Goal: Task Accomplishment & Management: Manage account settings

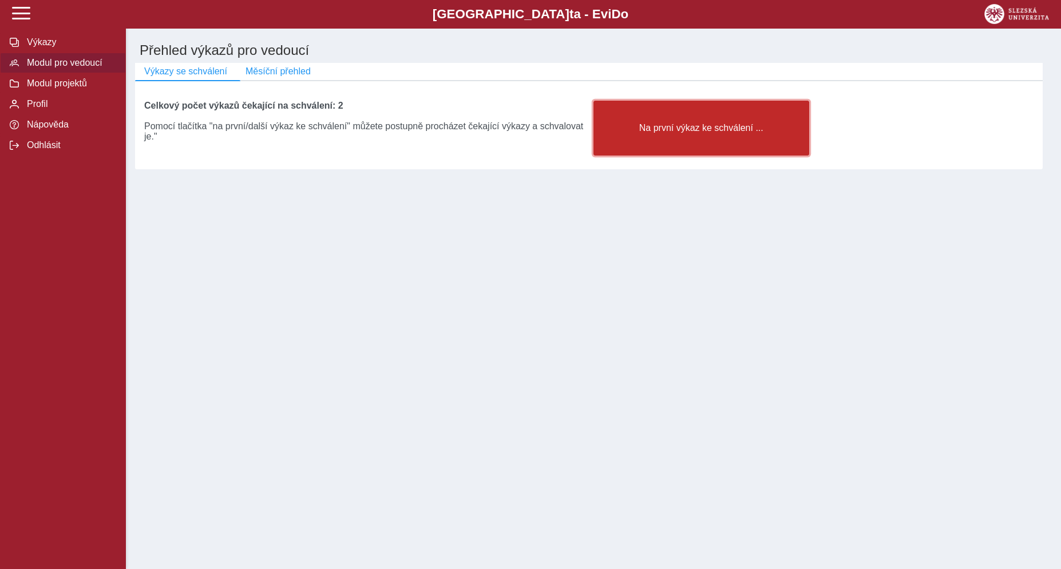
click at [624, 133] on span "Na první výkaz ke schválení ..." at bounding box center [701, 128] width 196 height 10
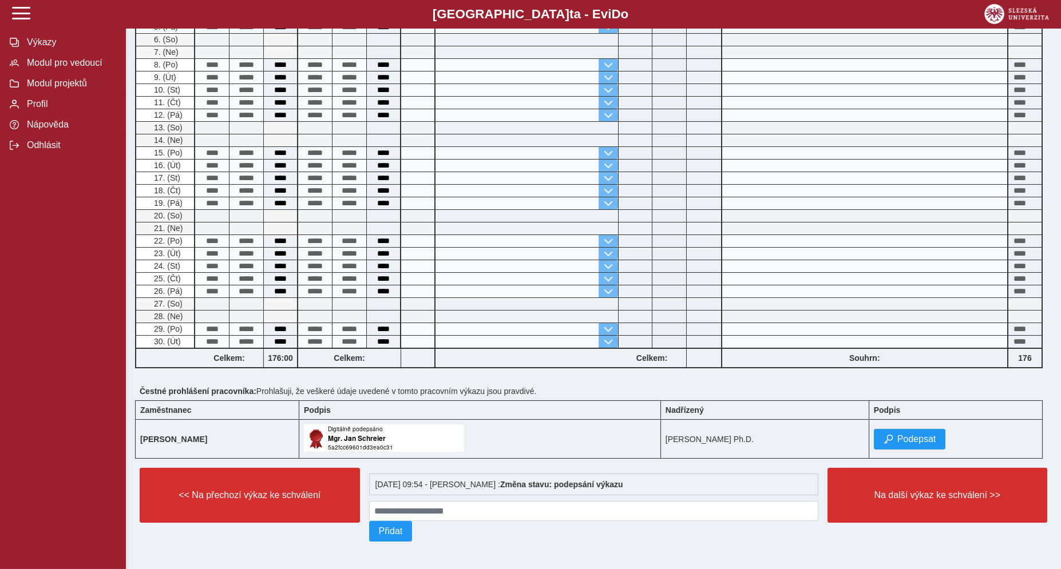
scroll to position [264, 0]
click at [904, 441] on button "Podepsat" at bounding box center [910, 439] width 72 height 21
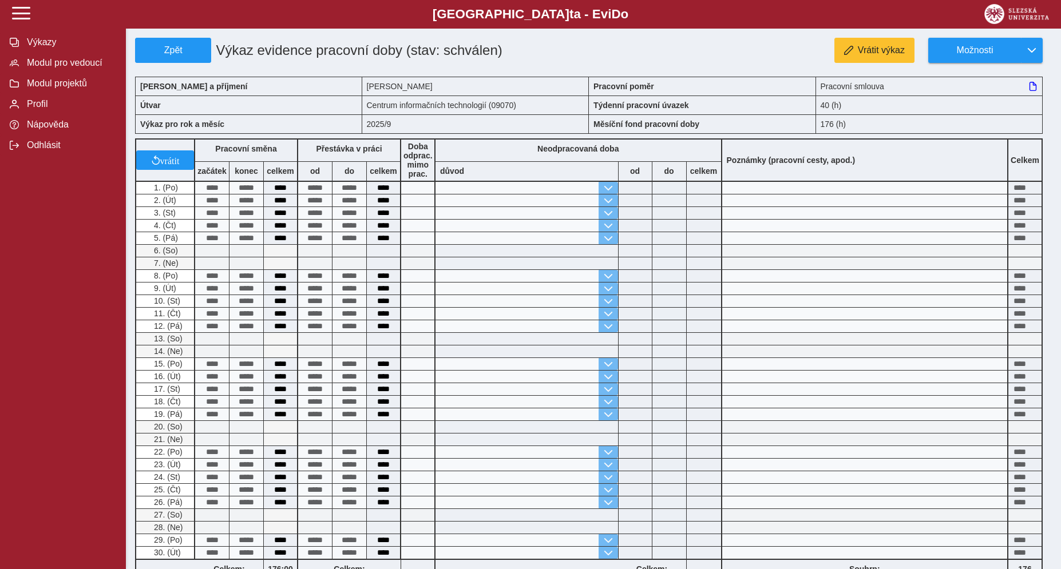
scroll to position [275, 0]
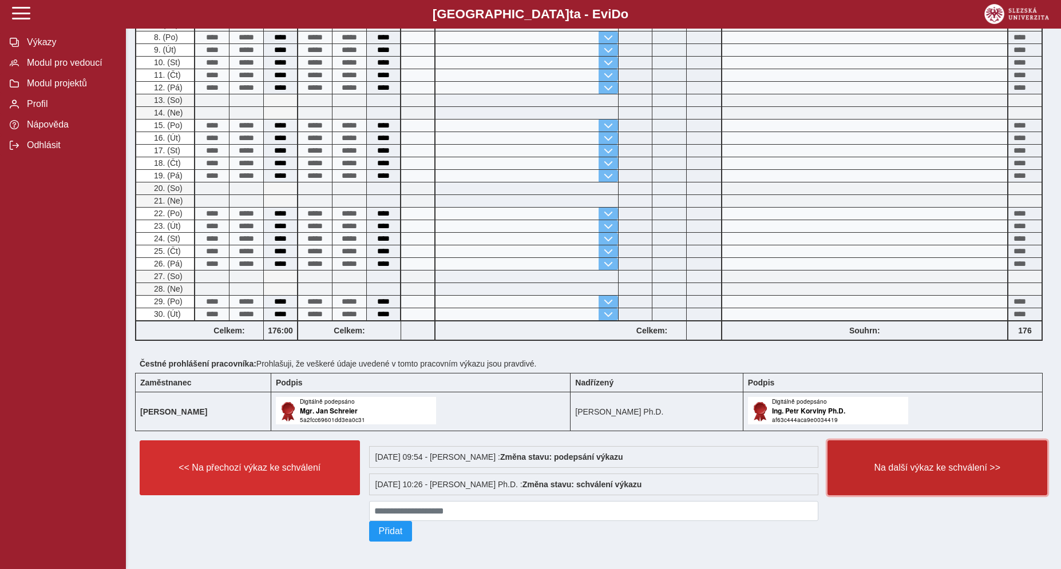
click at [931, 463] on span "Na další výkaz ke schválení >>" at bounding box center [937, 468] width 201 height 10
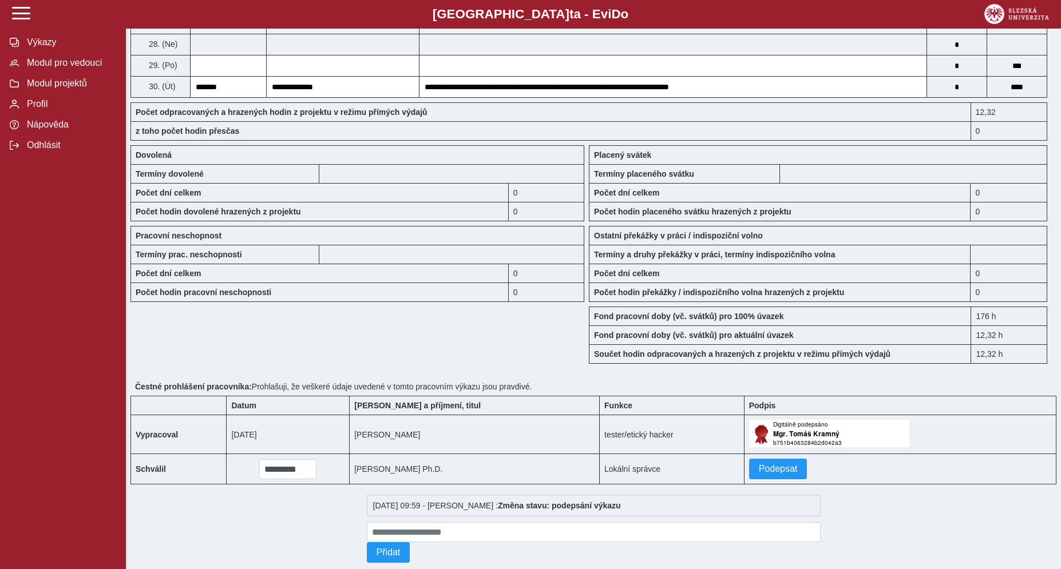
scroll to position [881, 0]
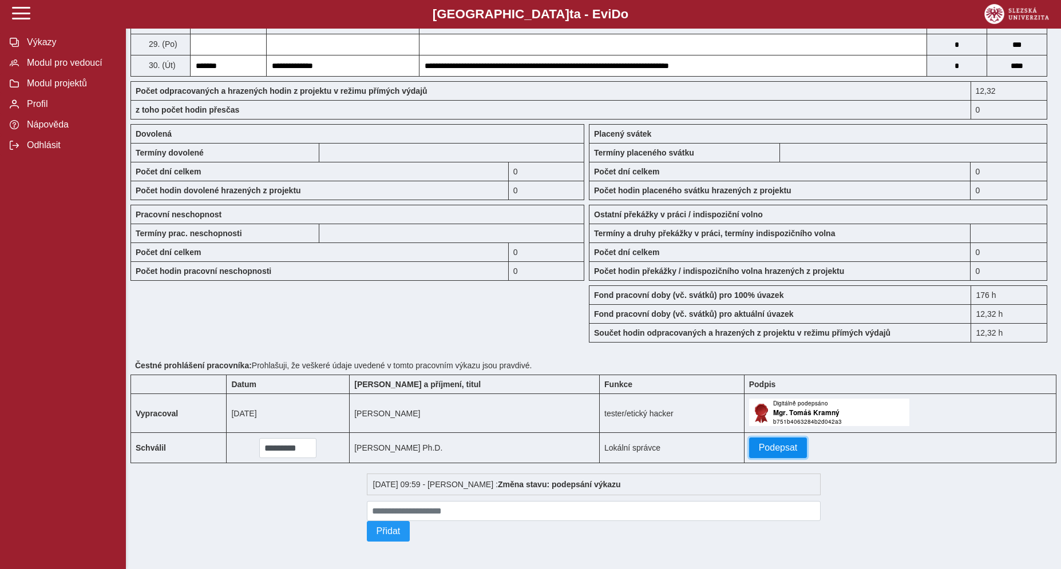
click at [759, 443] on span "Podepsat" at bounding box center [778, 448] width 39 height 10
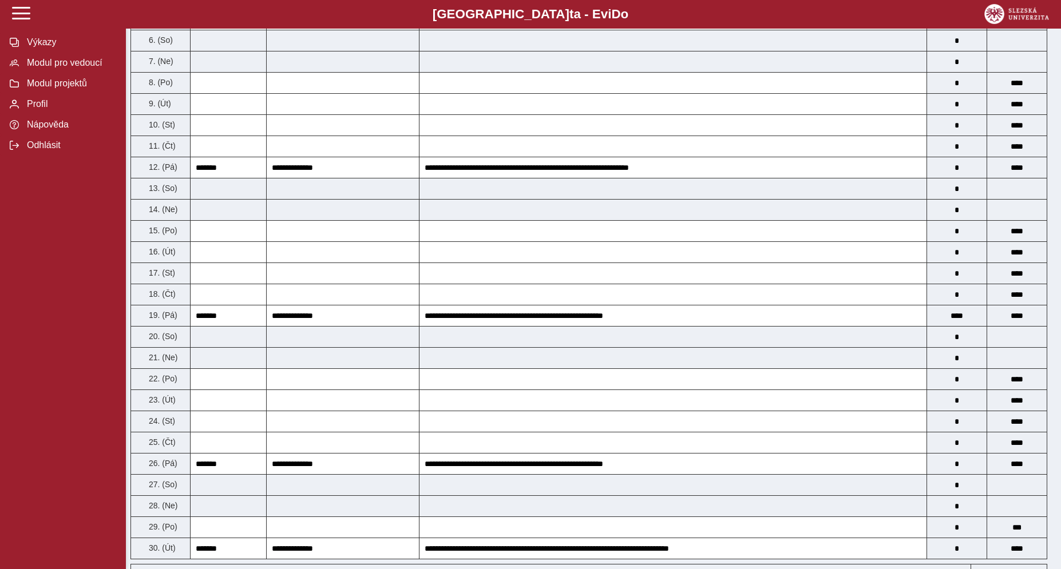
scroll to position [0, 0]
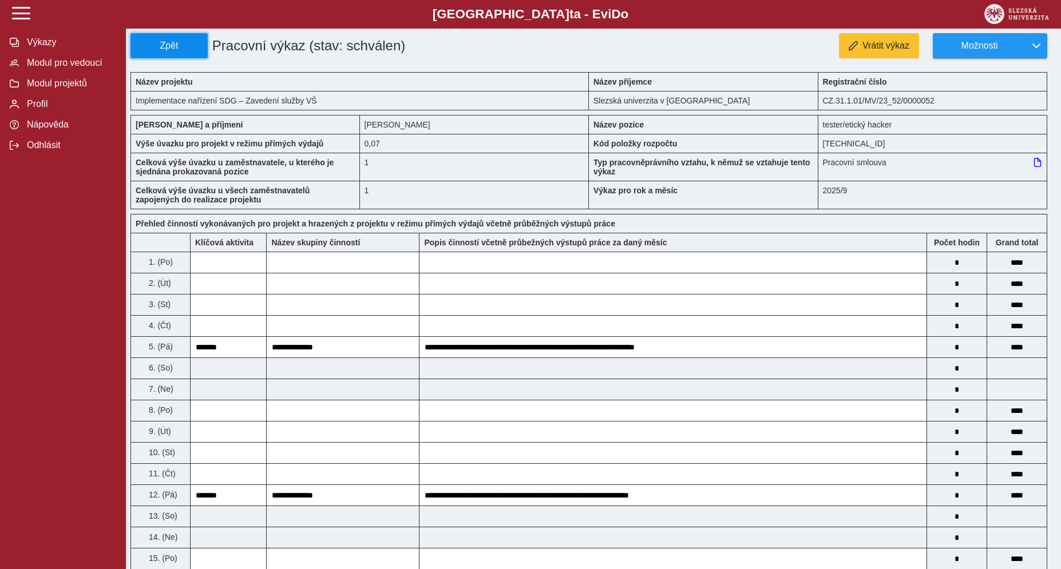
click at [185, 46] on span "Zpět" at bounding box center [169, 46] width 67 height 10
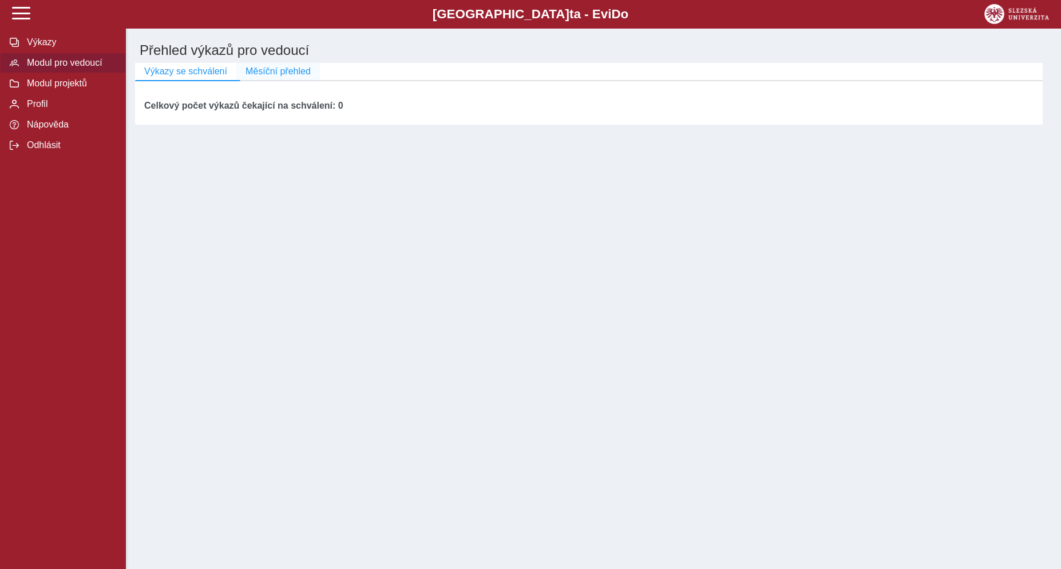
click at [277, 70] on span "Měsíční přehled" at bounding box center [278, 71] width 65 height 10
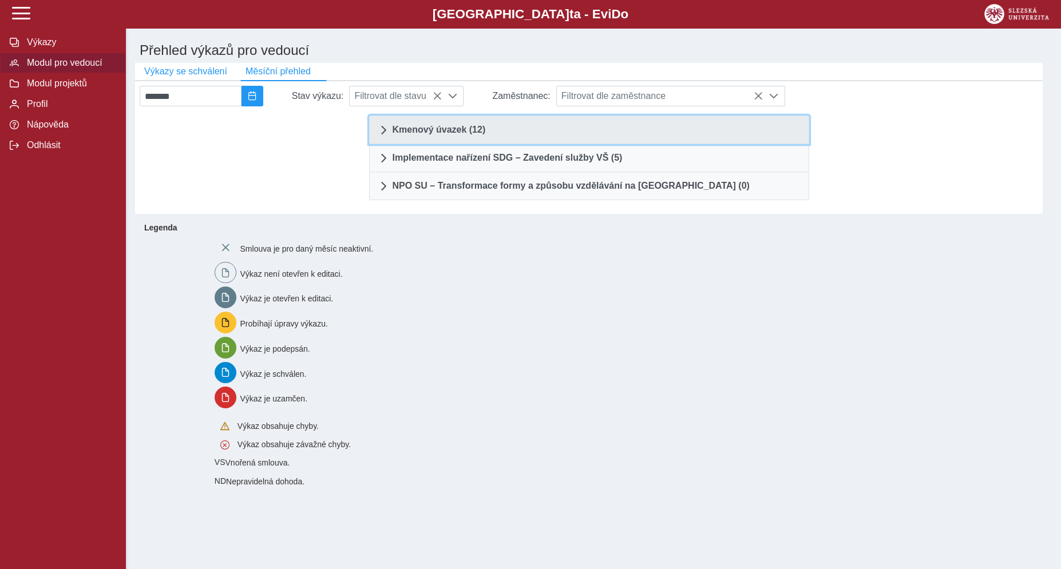
click at [423, 135] on span "Kmenový úvazek (12)" at bounding box center [439, 129] width 93 height 9
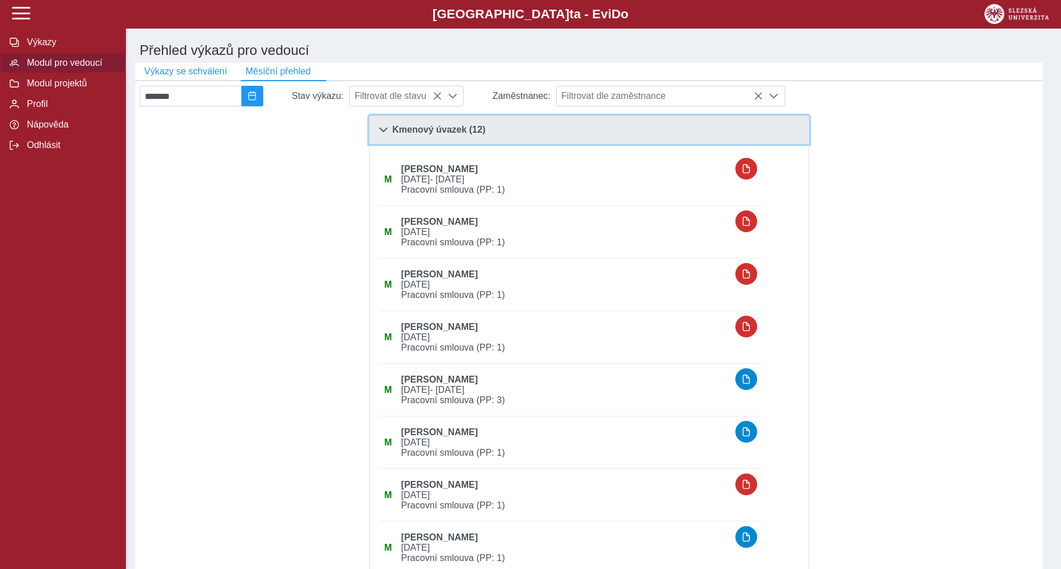
click at [387, 135] on span at bounding box center [383, 129] width 9 height 9
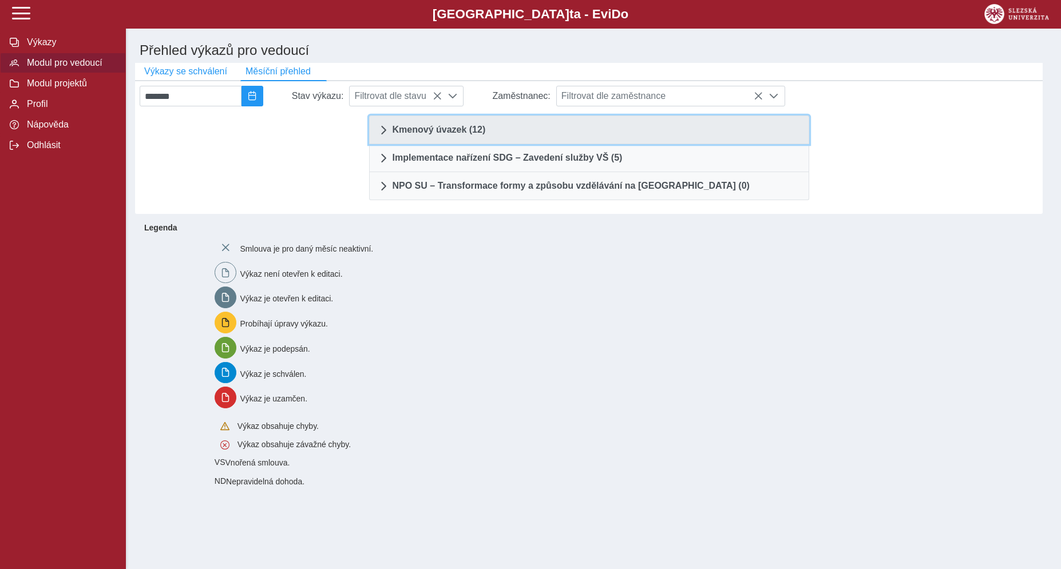
click at [429, 143] on link "Kmenový úvazek (12)" at bounding box center [589, 130] width 440 height 29
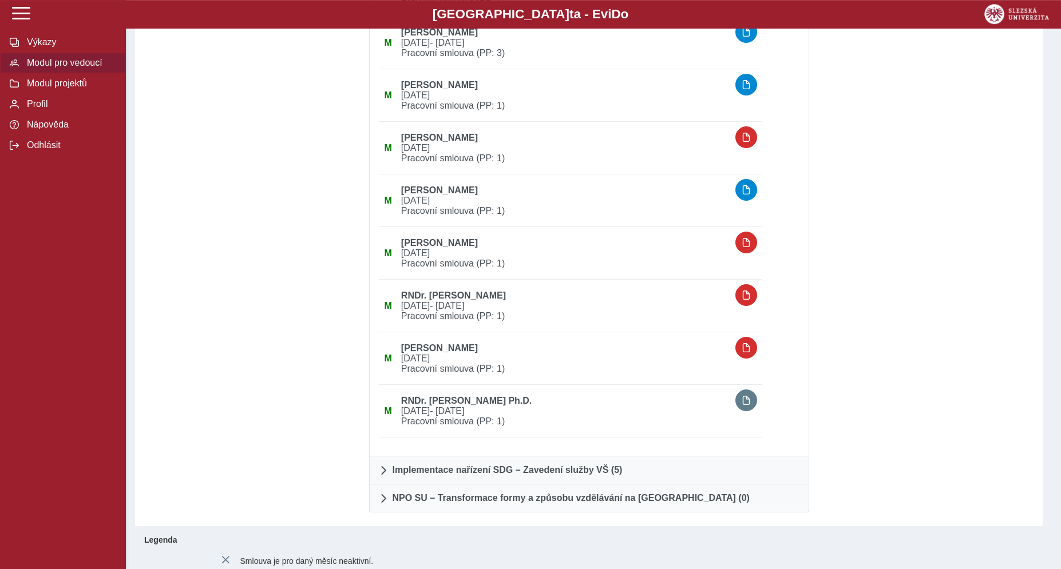
scroll to position [395, 0]
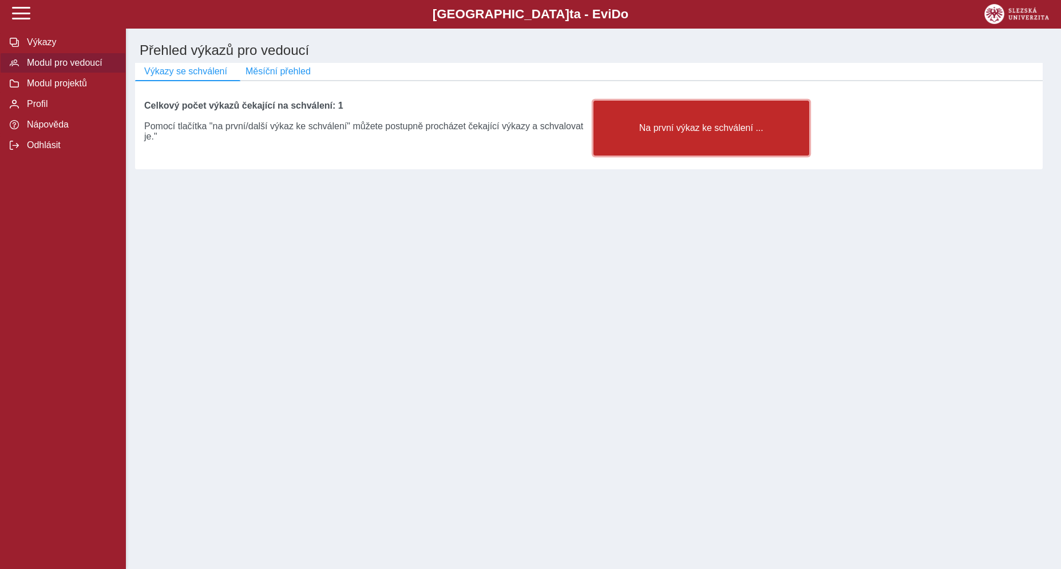
click at [647, 128] on button "Na první výkaz ke schválení ..." at bounding box center [702, 128] width 216 height 55
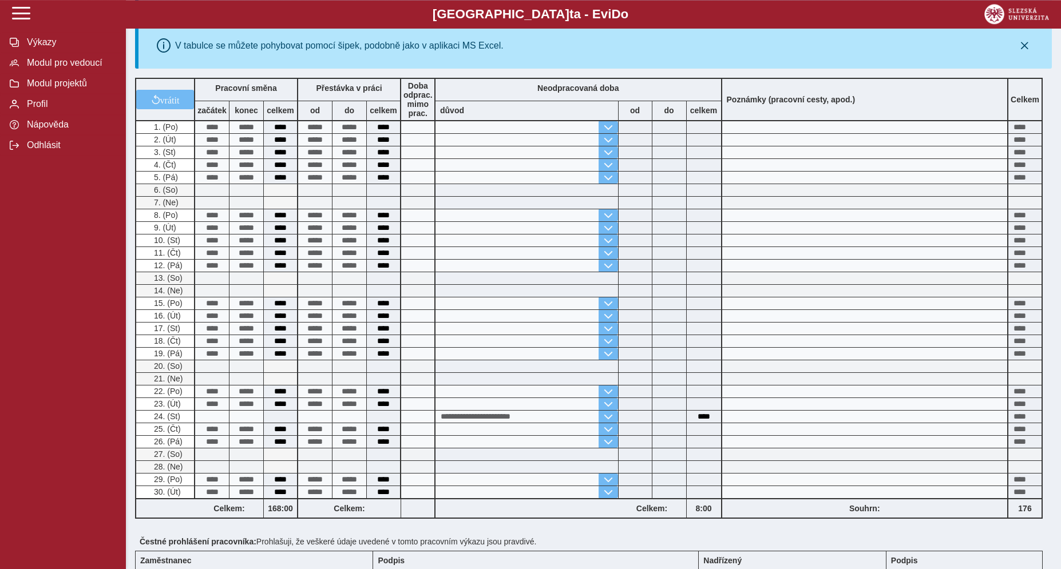
scroll to position [316, 0]
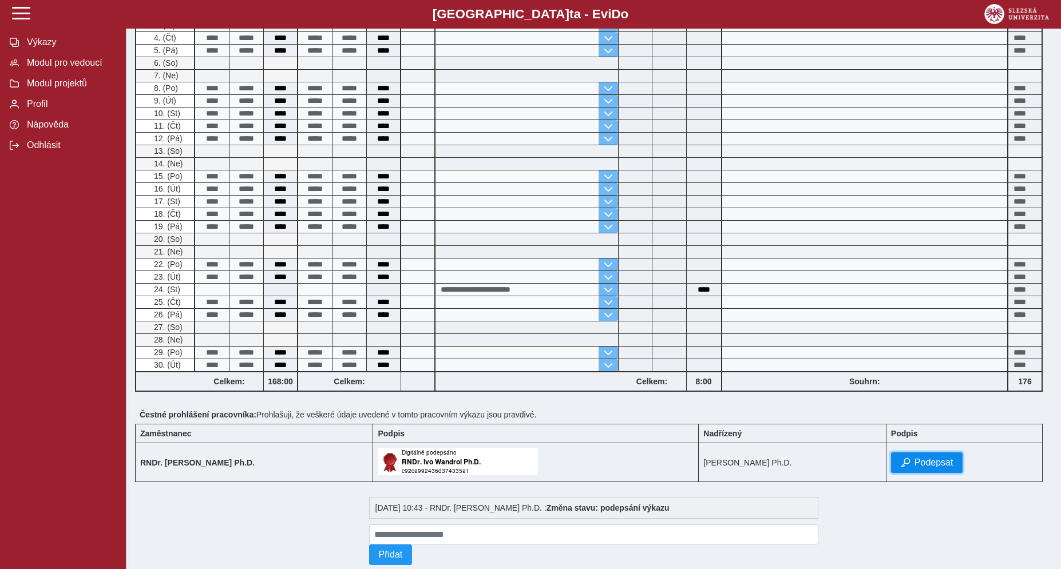
click at [939, 468] on span "Podepsat" at bounding box center [934, 463] width 39 height 10
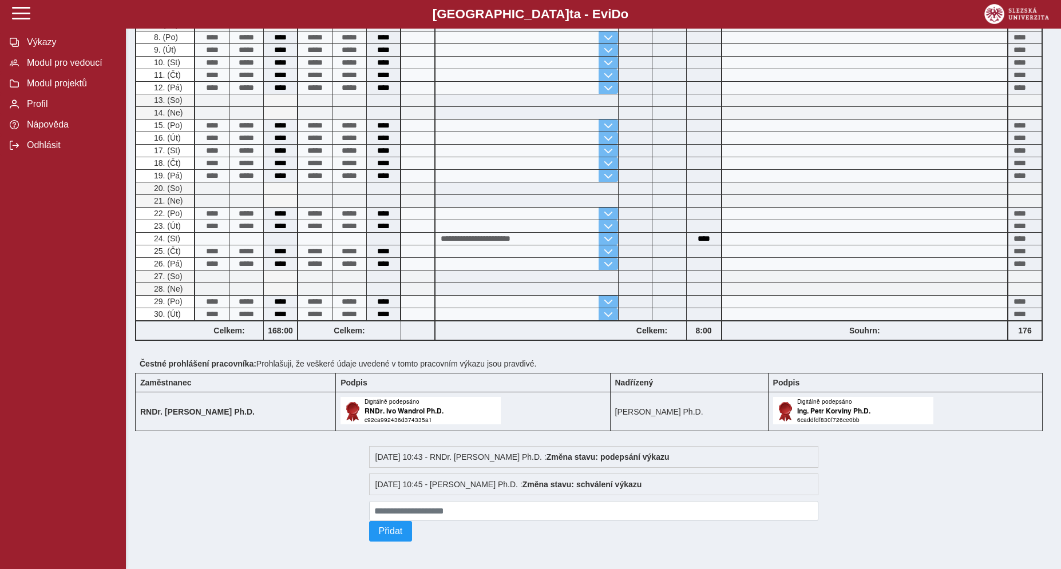
scroll to position [0, 0]
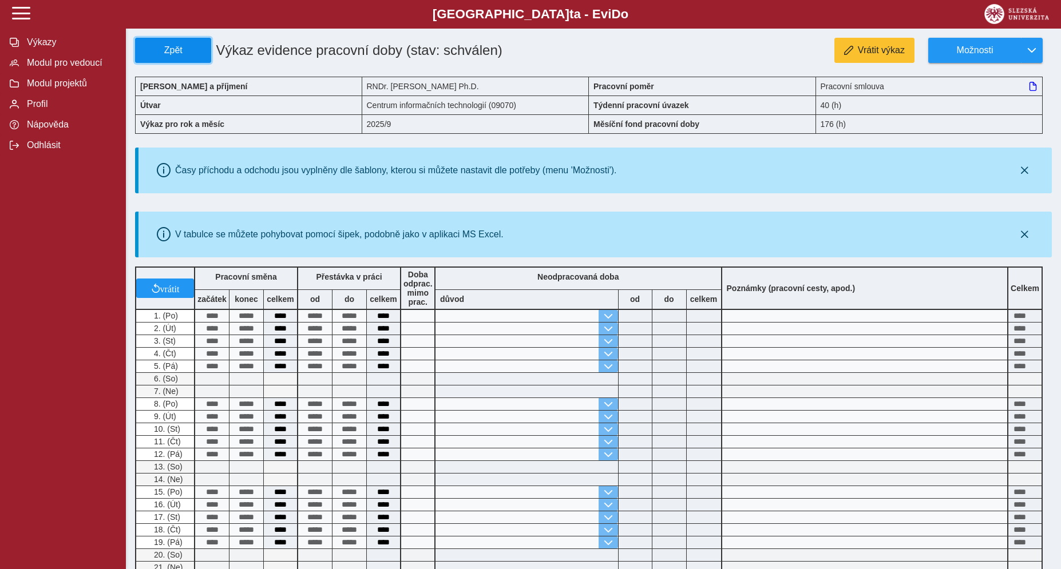
click at [191, 53] on span "Zpět" at bounding box center [173, 50] width 66 height 10
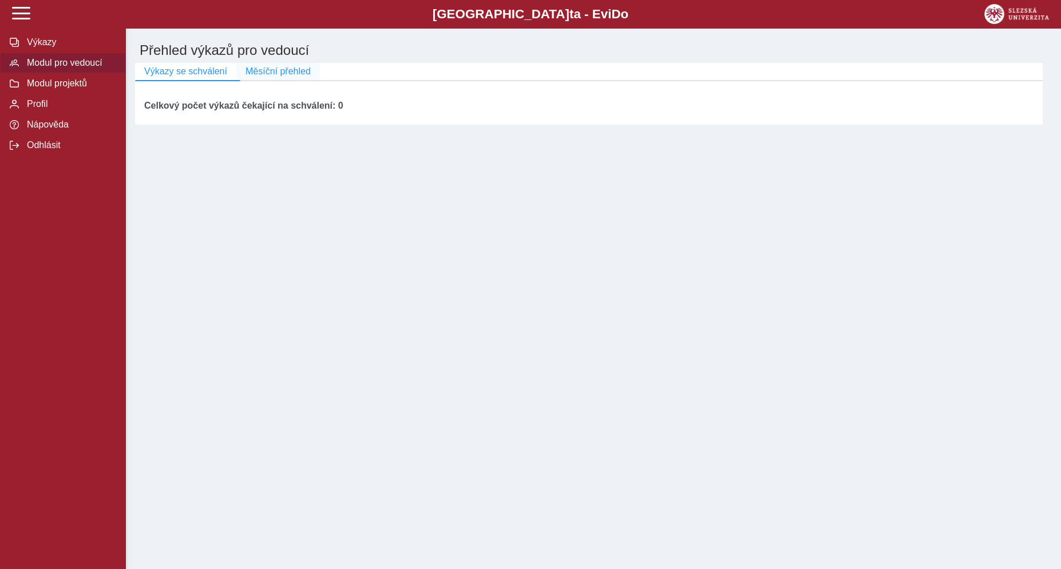
click at [265, 76] on span "Měsíční přehled" at bounding box center [278, 71] width 65 height 10
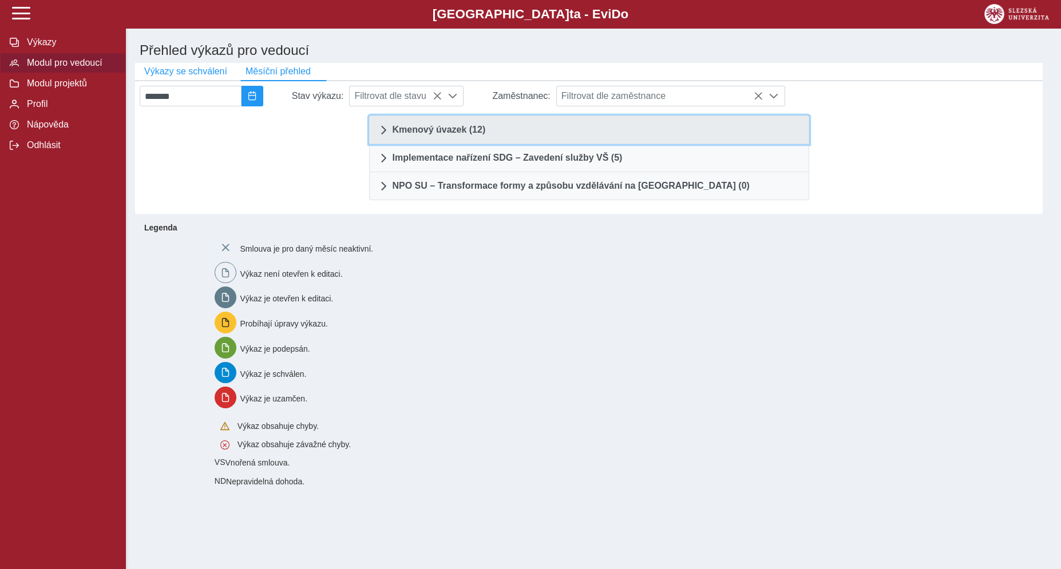
click at [457, 135] on span "Kmenový úvazek (12)" at bounding box center [439, 129] width 93 height 9
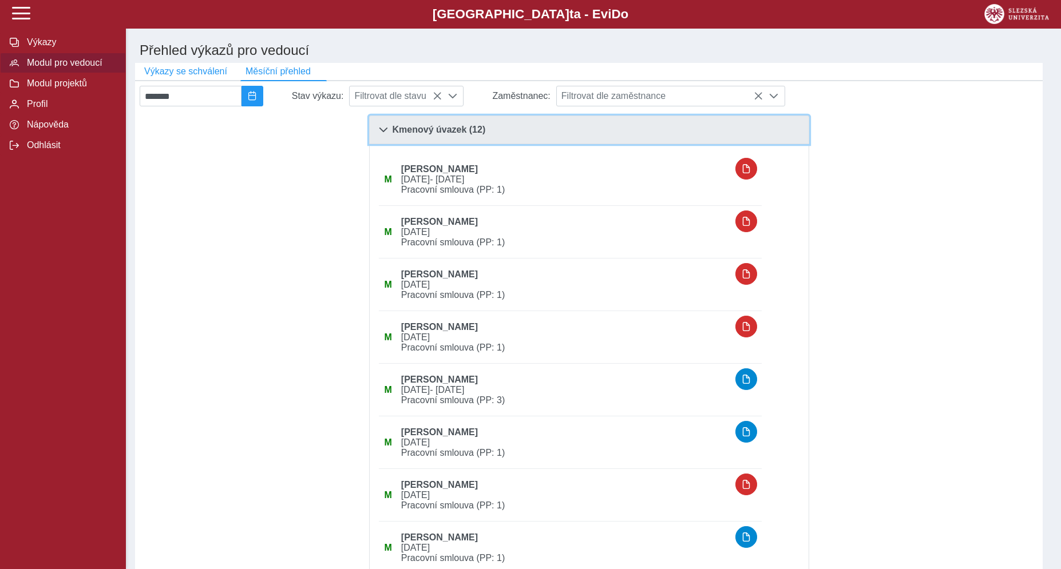
click at [460, 143] on link "Kmenový úvazek (12)" at bounding box center [589, 130] width 440 height 29
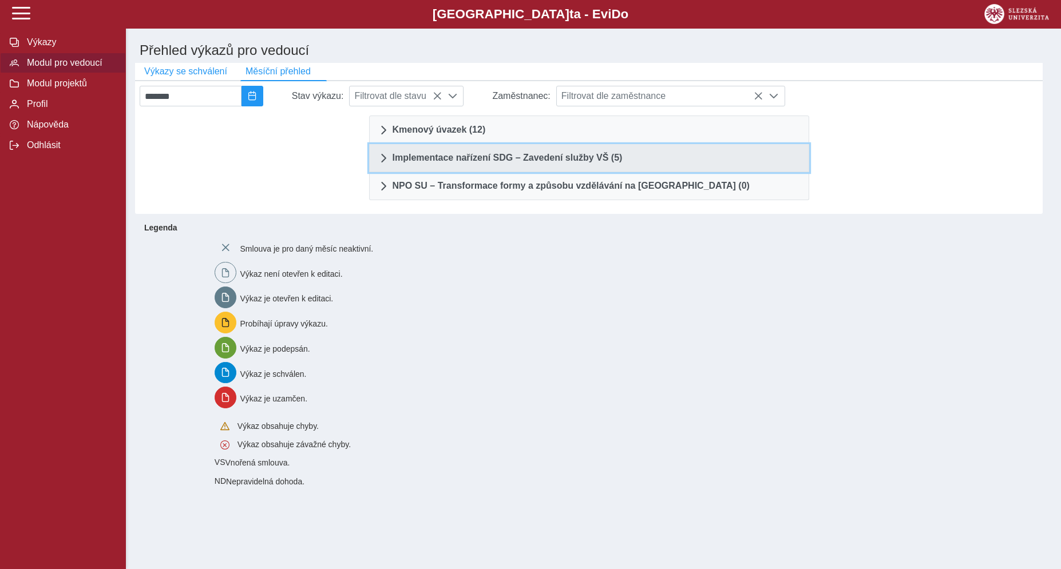
click at [472, 163] on span "Implementace nařízení SDG – Zavedení služby VŠ (5)" at bounding box center [508, 157] width 230 height 9
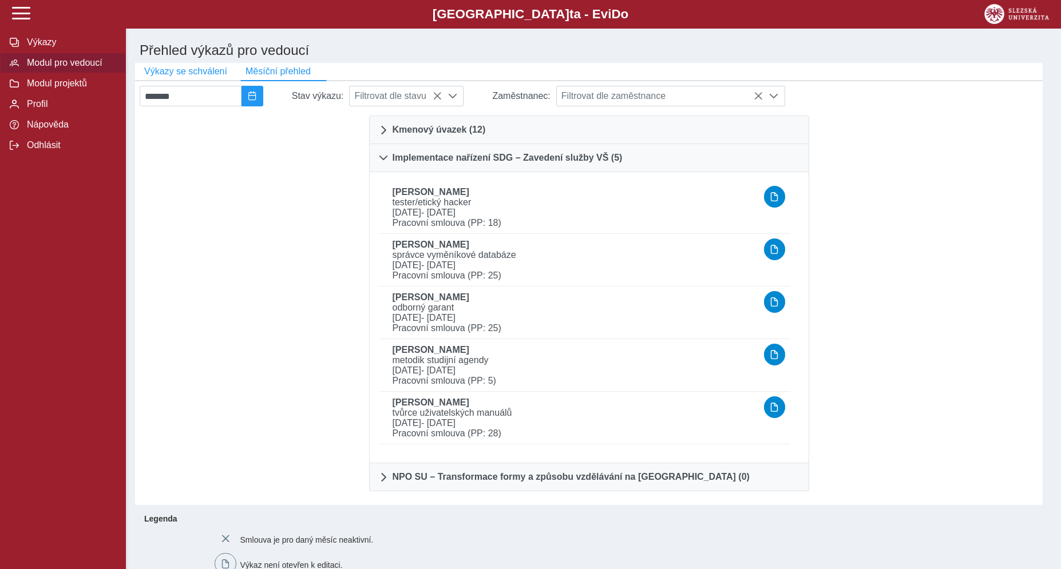
click at [548, 496] on div "Kmenový úvazek (12) M Mgr. Michal Dratnal 01.09.2025 - 31.08.2026 Pracovní smlo…" at bounding box center [589, 303] width 449 height 385
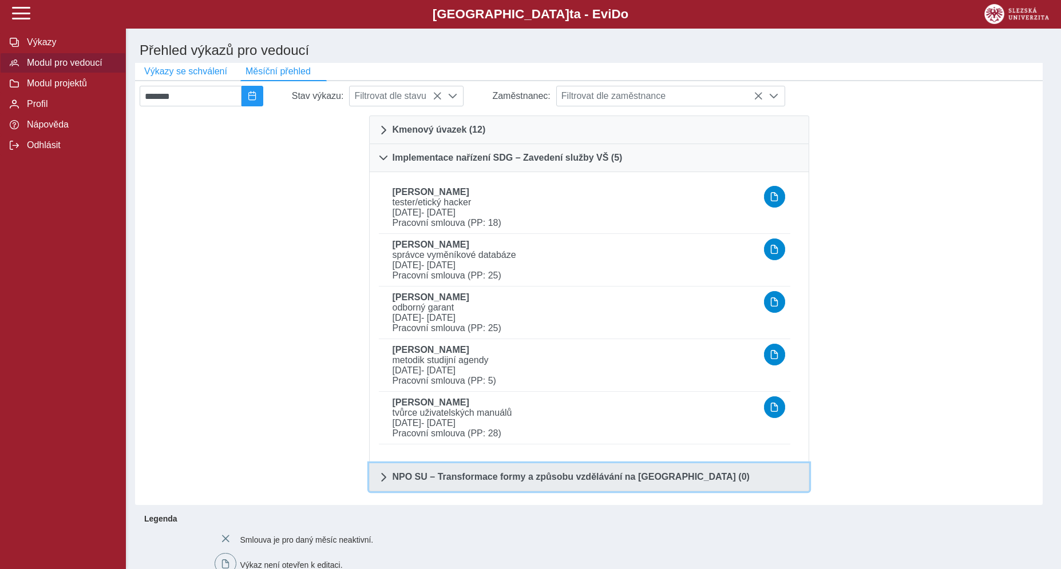
click at [549, 482] on span "NPO SU – Transformace formy a způsobu vzdělávání na [GEOGRAPHIC_DATA] (0)" at bounding box center [571, 477] width 357 height 9
